Goal: Information Seeking & Learning: Learn about a topic

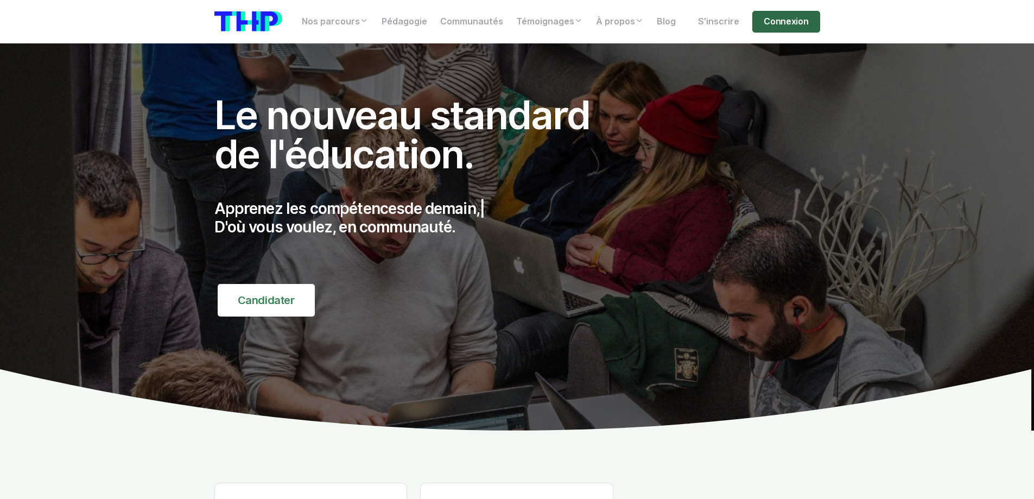
click at [779, 24] on link "Connexion" at bounding box center [785, 22] width 67 height 22
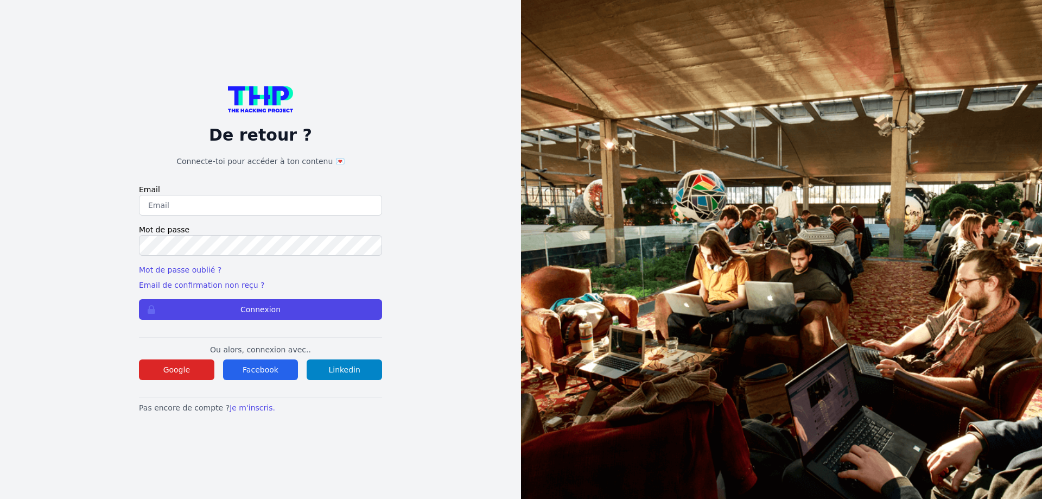
click at [190, 207] on input "email" at bounding box center [260, 205] width 243 height 21
type input "lilian.h.l.muller@gmail.com"
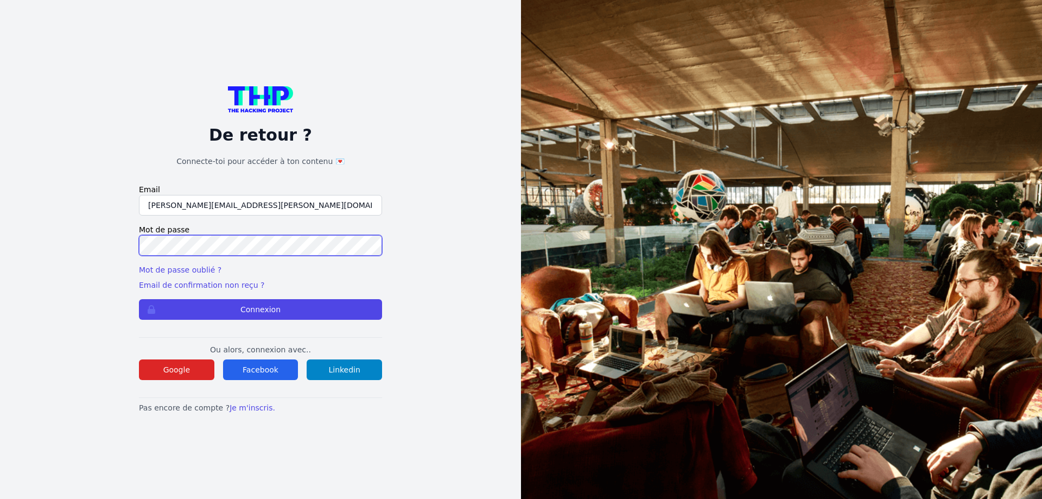
click at [122, 246] on div "De retour ? Connecte-toi pour accéder à ton contenu 💌 Email lilian.h.l.muller@g…" at bounding box center [261, 249] width 452 height 499
click at [139, 299] on button "Connexion" at bounding box center [260, 309] width 243 height 21
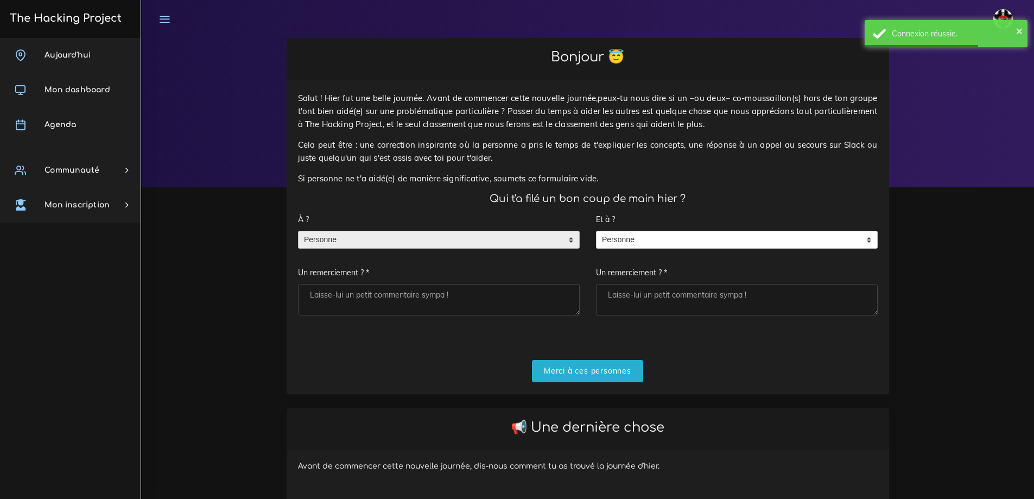
click at [341, 243] on span "Personne" at bounding box center [430, 239] width 264 height 17
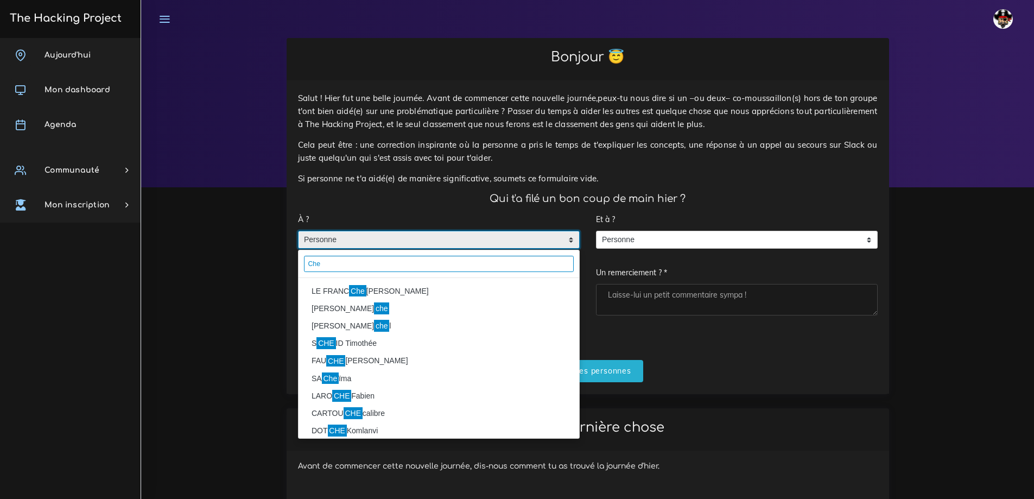
type input "Che"
click at [324, 289] on li "LE FRANC [PERSON_NAME]" at bounding box center [438, 290] width 281 height 17
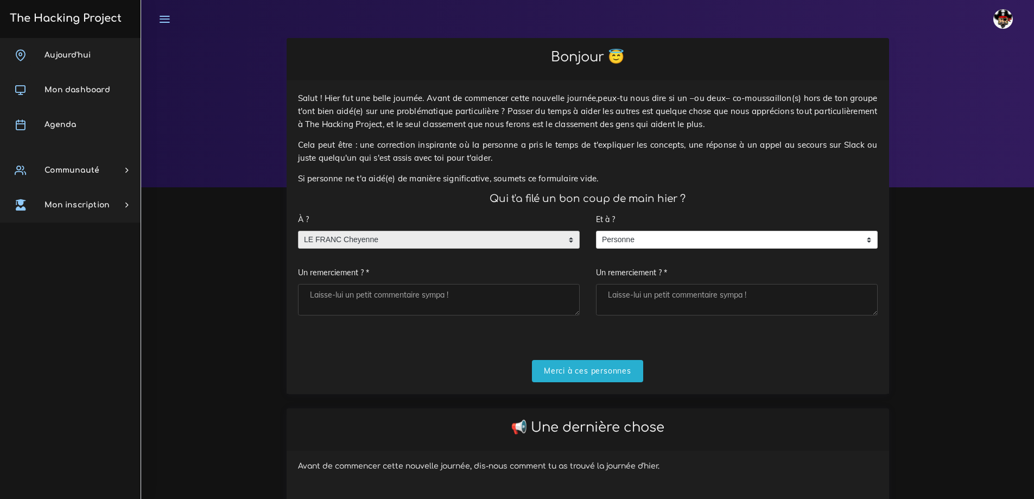
click at [335, 303] on textarea "Un remerciement ? *" at bounding box center [439, 299] width 282 height 31
type textarea "Merci pour l'échange"
drag, startPoint x: 562, startPoint y: 370, endPoint x: 557, endPoint y: 365, distance: 6.5
click at [562, 370] on input "Merci à ces personnes" at bounding box center [587, 371] width 111 height 22
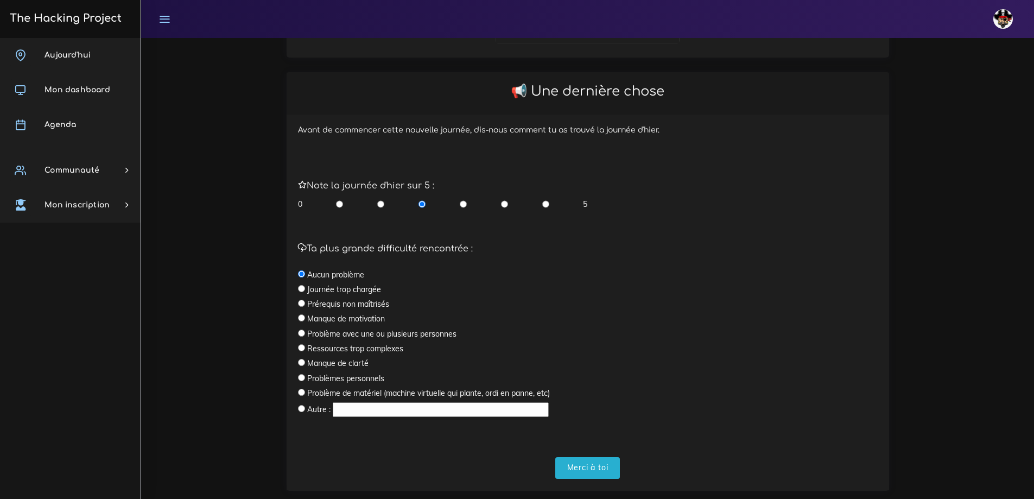
scroll to position [226, 0]
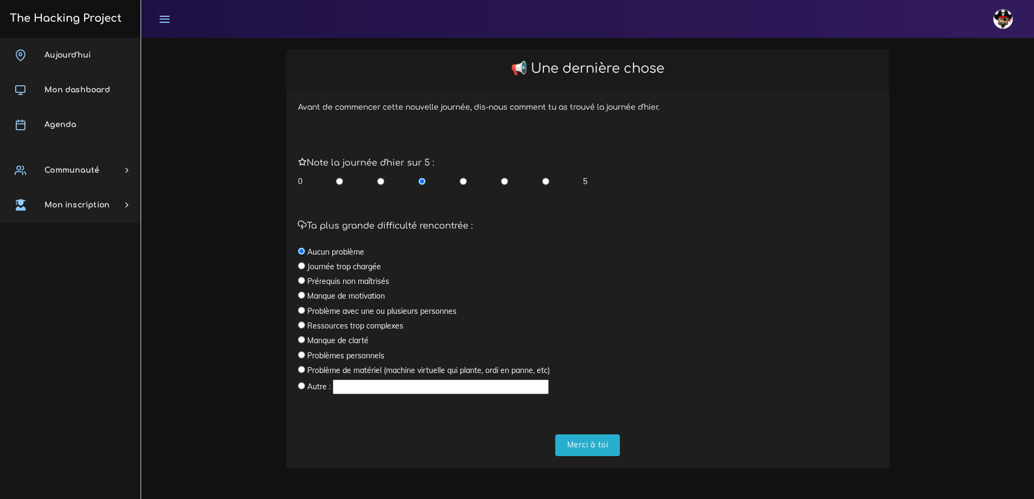
click at [548, 183] on input "radio" at bounding box center [545, 181] width 7 height 11
radio input "true"
drag, startPoint x: 588, startPoint y: 443, endPoint x: 583, endPoint y: 440, distance: 6.2
click at [588, 443] on input "Merci à toi" at bounding box center [587, 445] width 65 height 22
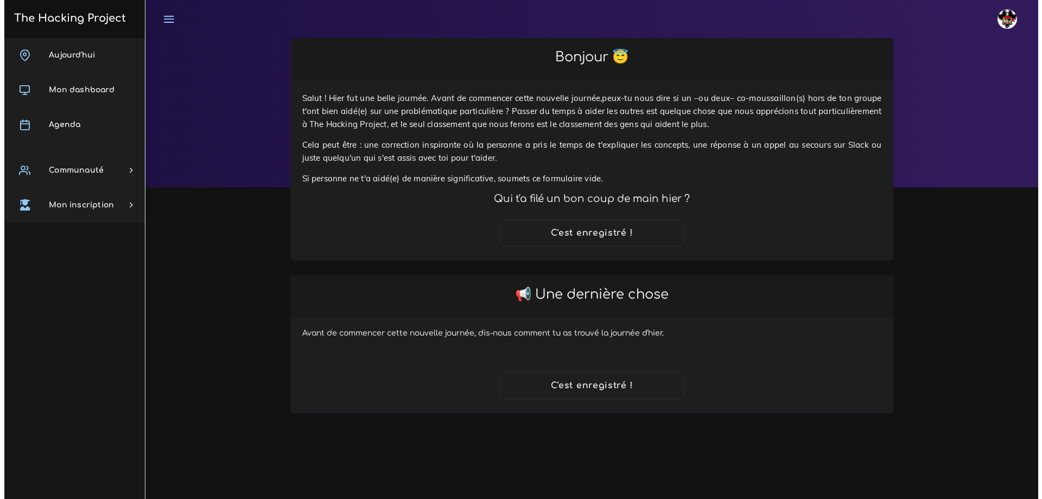
scroll to position [0, 0]
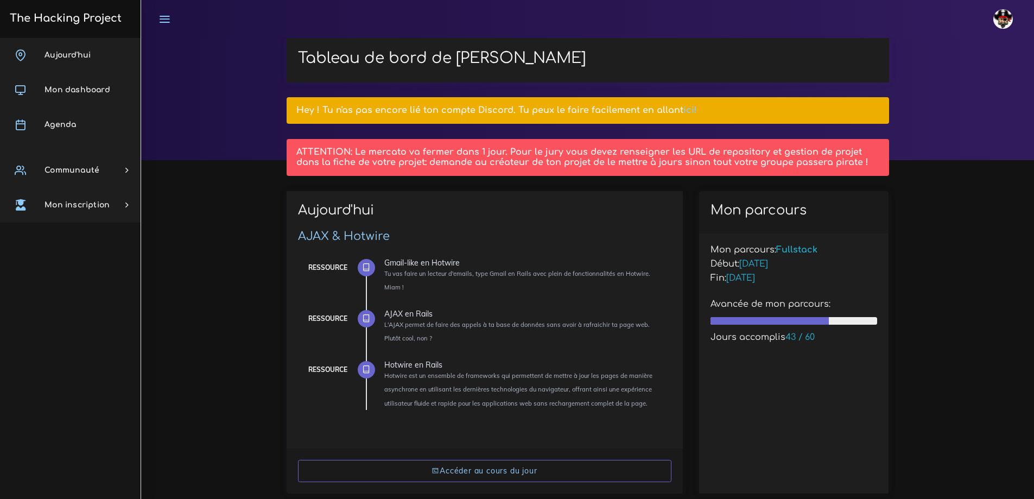
scroll to position [217, 0]
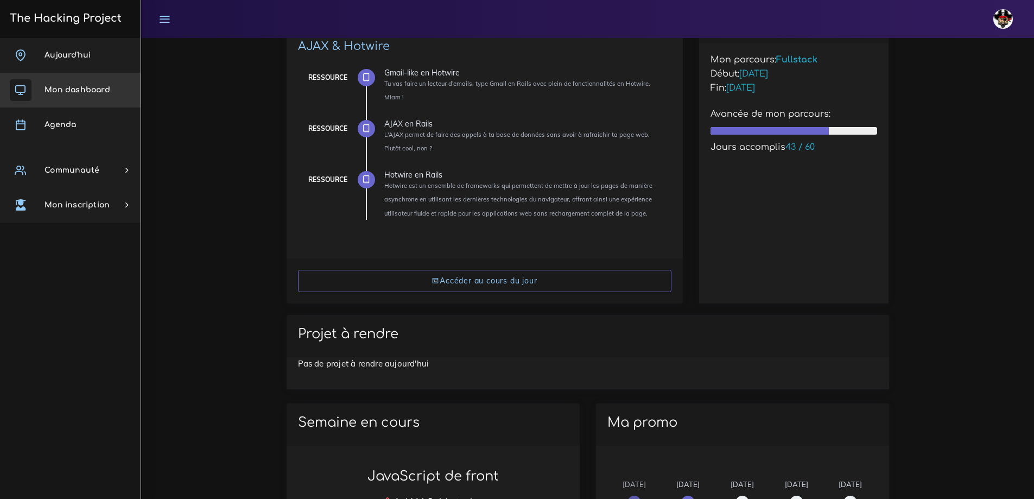
click at [60, 126] on span "Agenda" at bounding box center [59, 124] width 31 height 8
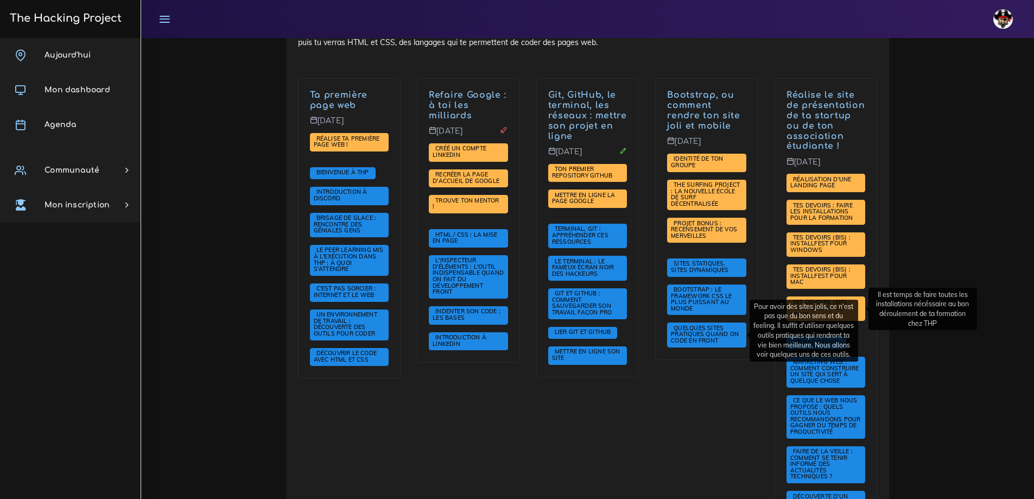
scroll to position [271, 0]
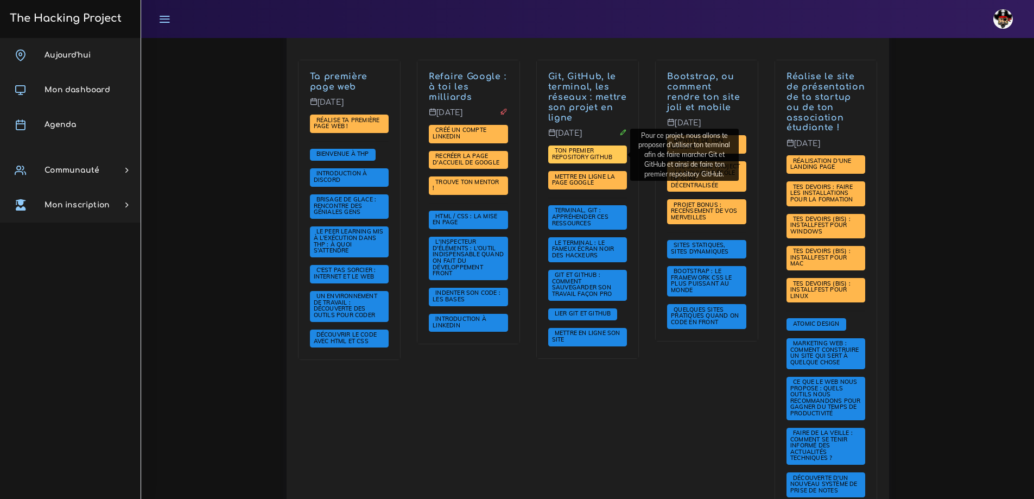
click at [584, 156] on span "Ton premier repository GitHub" at bounding box center [583, 154] width 63 height 14
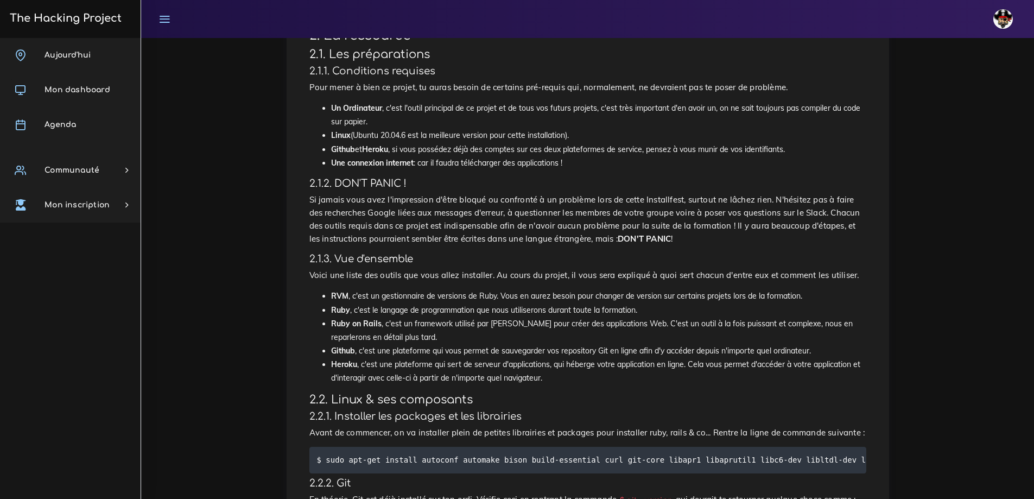
scroll to position [814, 0]
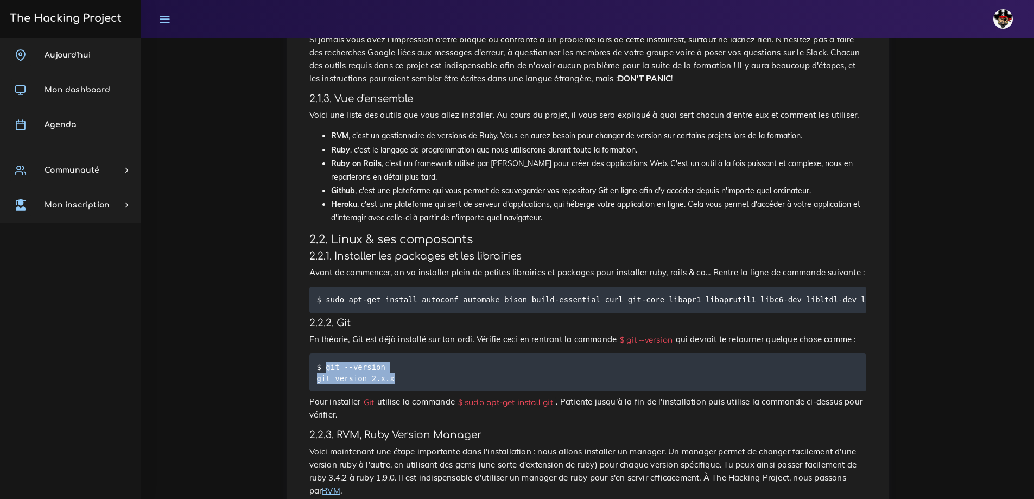
drag, startPoint x: 399, startPoint y: 359, endPoint x: 326, endPoint y: 348, distance: 74.1
click at [326, 353] on pre "$ git --version git version 2.x.x" at bounding box center [587, 372] width 557 height 38
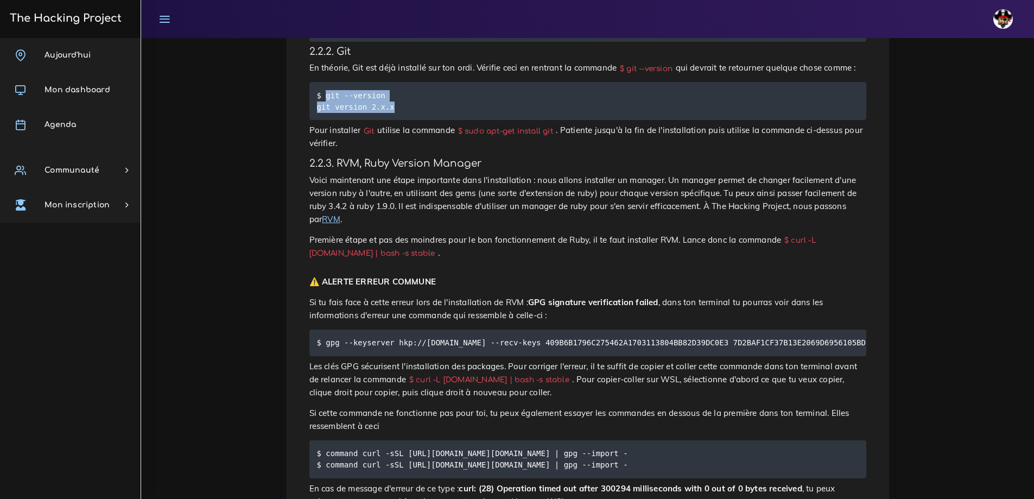
scroll to position [1194, 0]
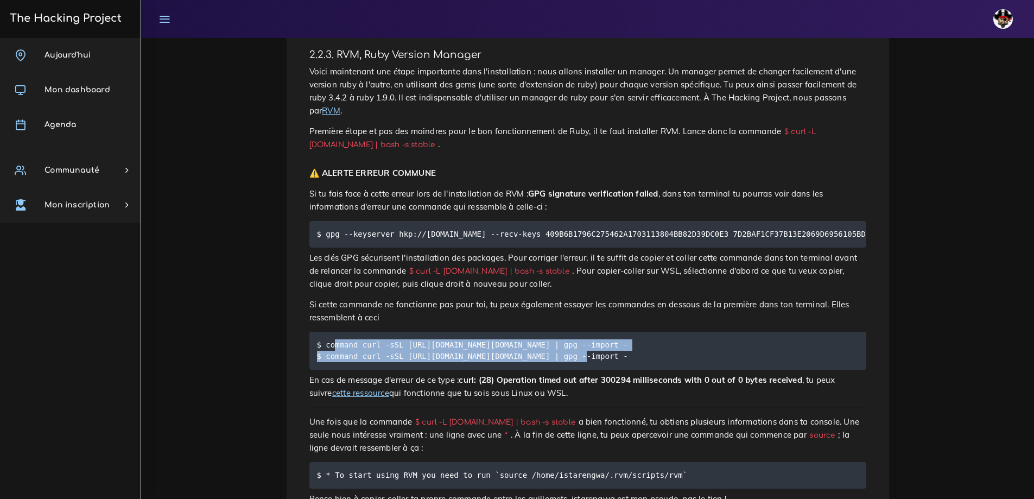
drag, startPoint x: 588, startPoint y: 350, endPoint x: 334, endPoint y: 332, distance: 255.1
click at [334, 339] on code "$ command curl -sSL [URL][DOMAIN_NAME][DOMAIN_NAME] | gpg --import - $ command …" at bounding box center [474, 350] width 314 height 23
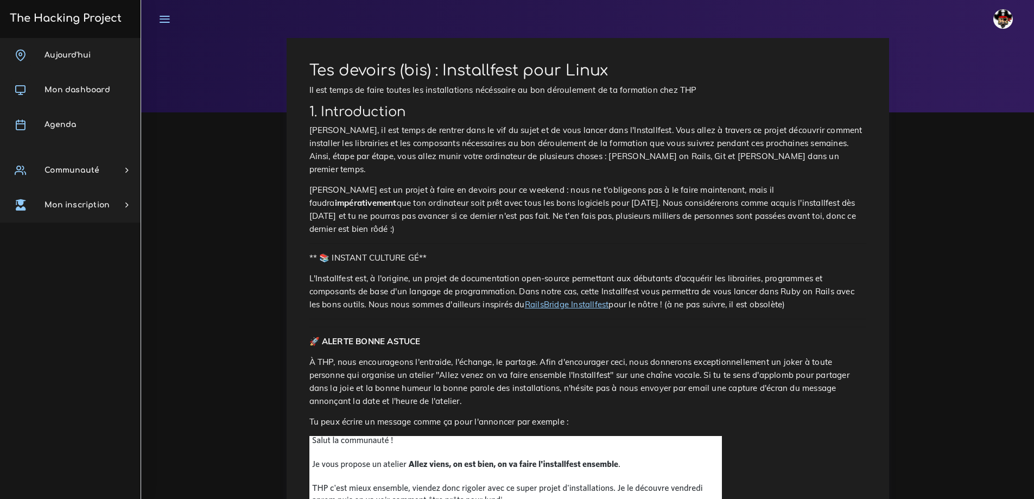
scroll to position [0, 0]
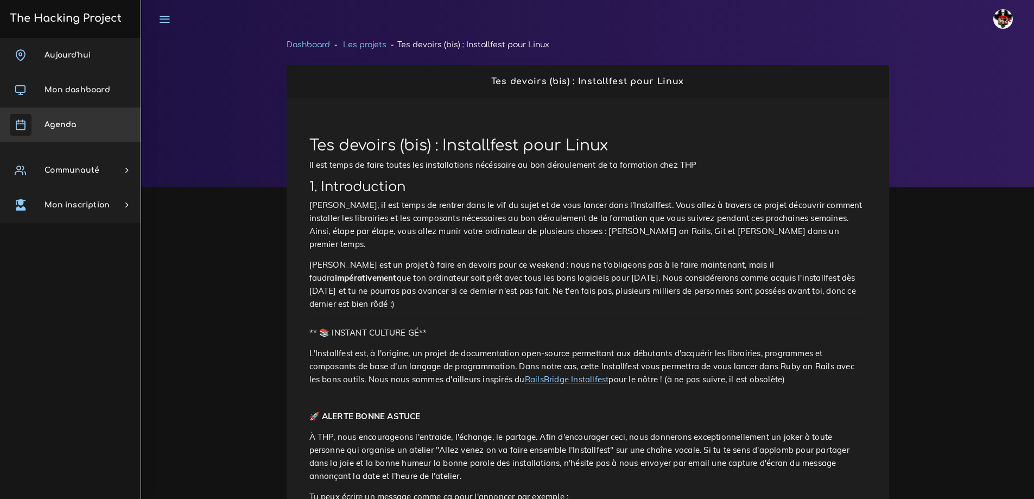
click at [72, 122] on span "Agenda" at bounding box center [59, 124] width 31 height 8
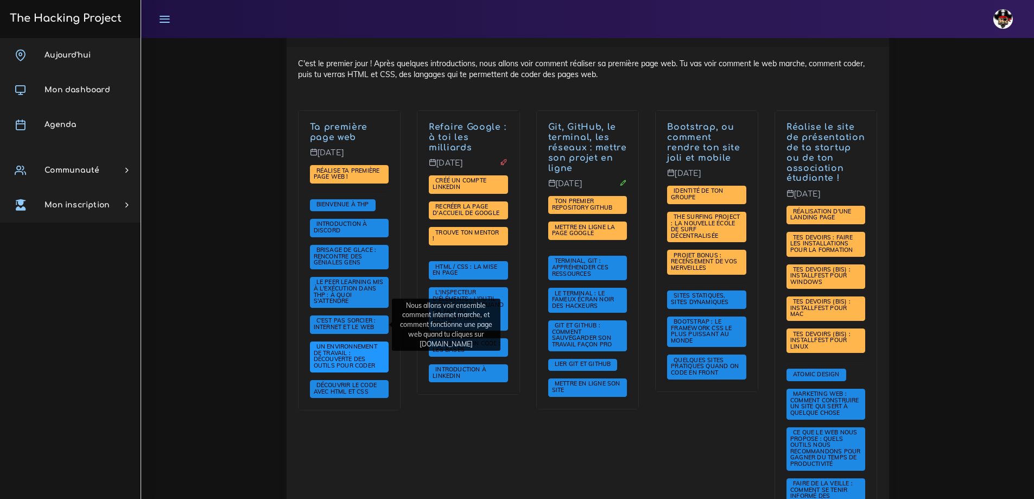
scroll to position [217, 0]
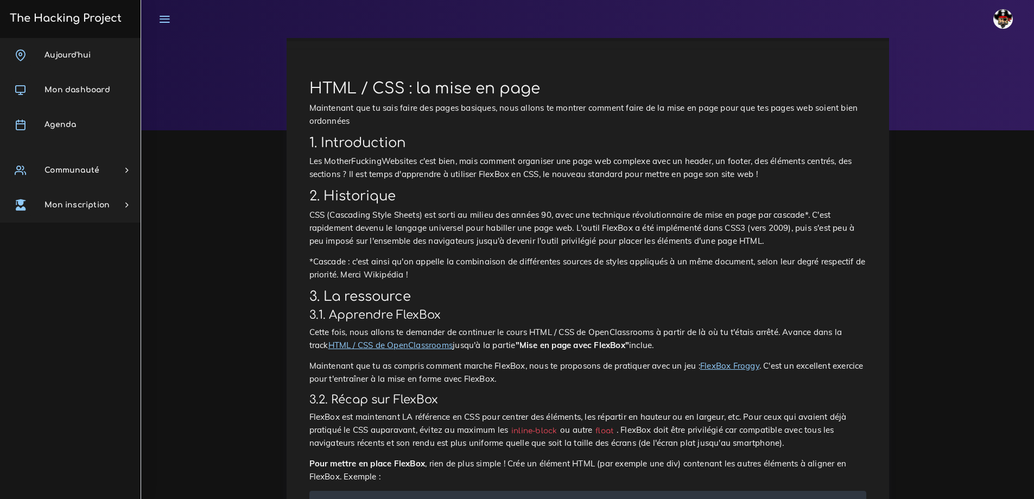
scroll to position [109, 0]
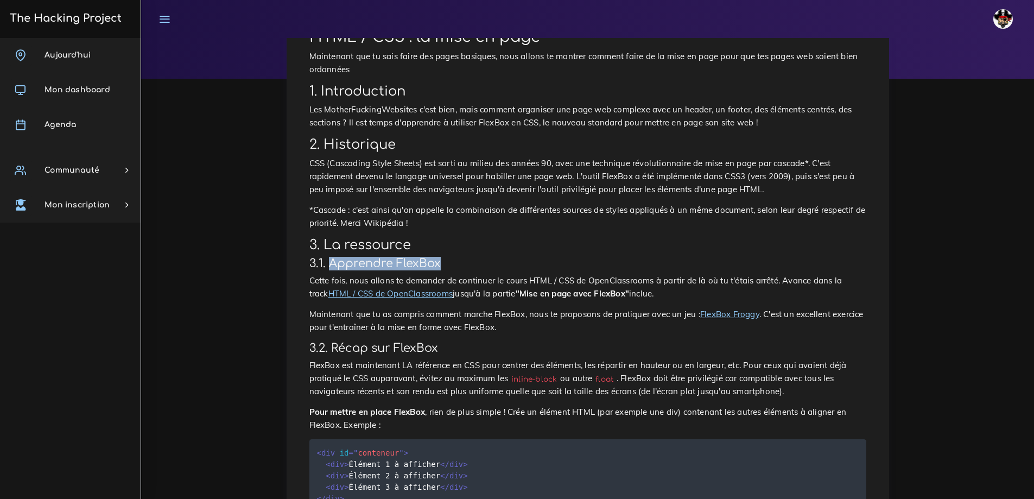
drag, startPoint x: 332, startPoint y: 263, endPoint x: 443, endPoint y: 274, distance: 111.8
click at [446, 262] on h3 "3.1. Apprendre FlexBox" at bounding box center [587, 264] width 557 height 14
click at [443, 277] on p "Cette fois, nous allons te demander de continuer le cours HTML / CSS de OpenCla…" at bounding box center [587, 287] width 557 height 26
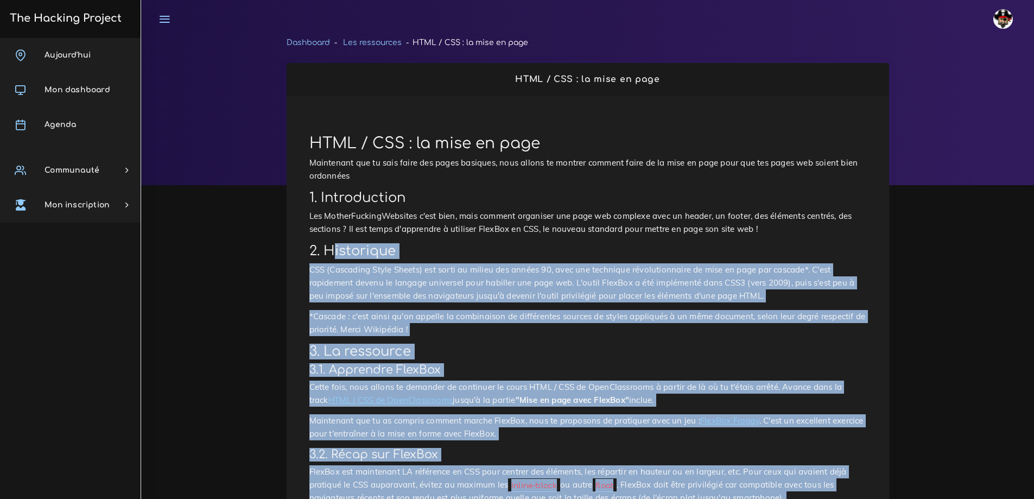
scroll to position [0, 0]
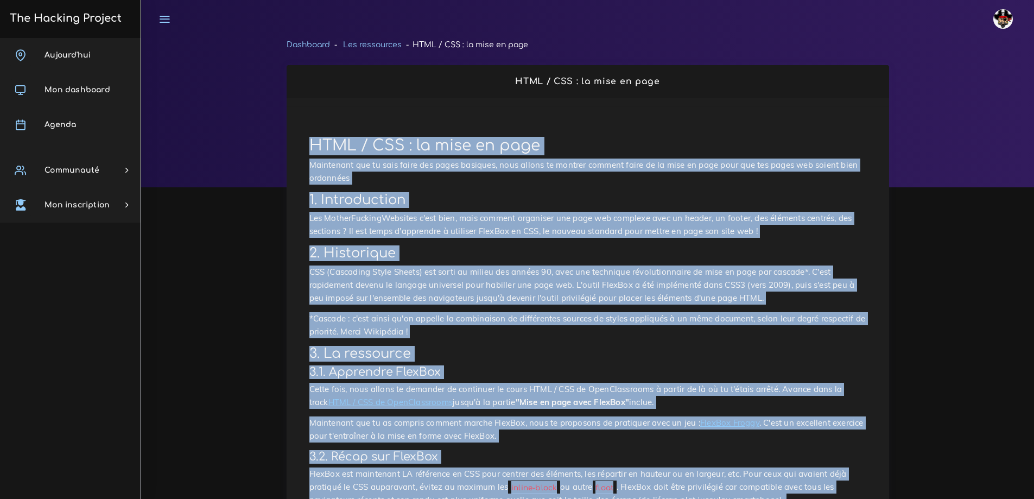
drag, startPoint x: 788, startPoint y: 400, endPoint x: 302, endPoint y: 149, distance: 547.6
copy div "LORE / IPS : do sita co adip Elitseddoe tem in utla etdol mag aliqu enimadmi, v…"
